Goal: Transaction & Acquisition: Register for event/course

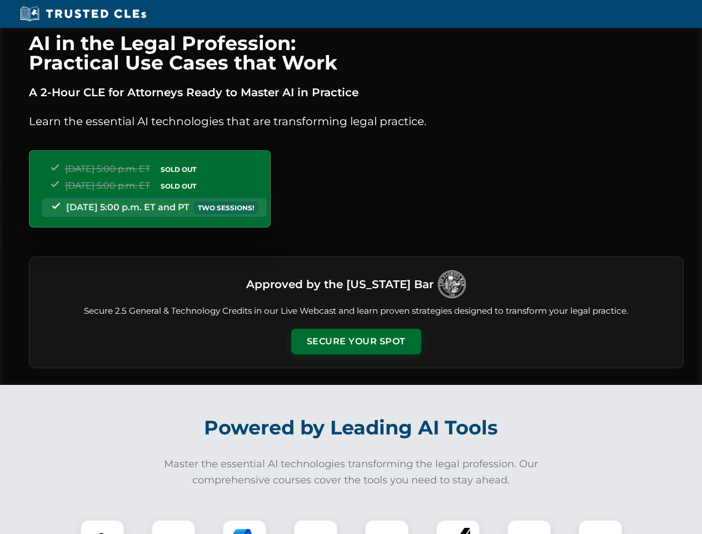
click at [356, 341] on button "Secure Your Spot" at bounding box center [356, 342] width 130 height 26
click at [102, 527] on img at bounding box center [102, 541] width 32 height 32
click at [173, 527] on div at bounding box center [173, 541] width 44 height 44
